Goal: Complete application form

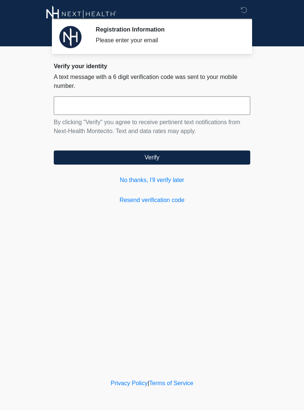
click at [218, 104] on input "text" at bounding box center [152, 105] width 196 height 19
type input "******"
click at [96, 157] on button "Verify" at bounding box center [152, 157] width 196 height 14
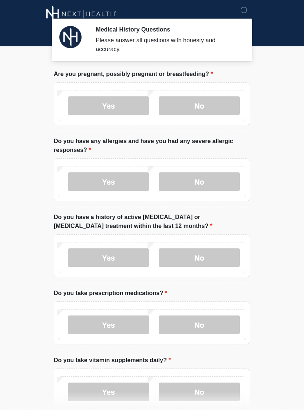
click at [201, 113] on label "No" at bounding box center [199, 105] width 81 height 19
click at [203, 116] on div "Yes No" at bounding box center [152, 105] width 188 height 31
click at [214, 175] on label "No" at bounding box center [199, 181] width 81 height 19
click at [211, 255] on label "No" at bounding box center [199, 257] width 81 height 19
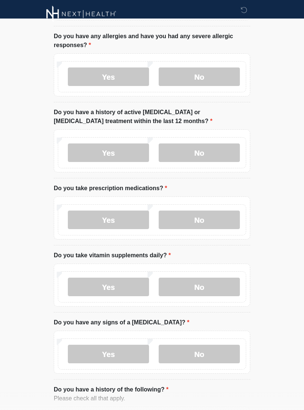
click at [212, 222] on label "No" at bounding box center [199, 219] width 81 height 19
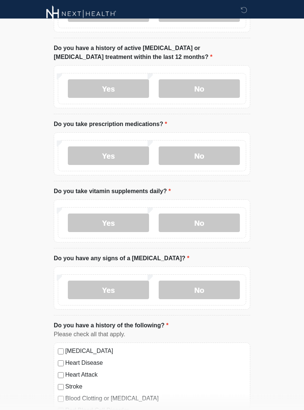
scroll to position [169, 0]
click at [209, 217] on label "No" at bounding box center [199, 222] width 81 height 19
click at [215, 287] on label "No" at bounding box center [199, 289] width 81 height 19
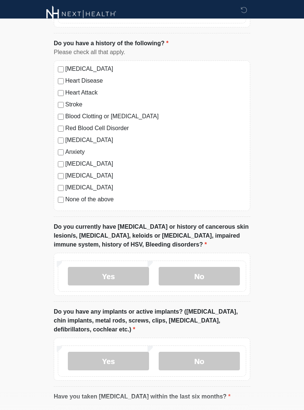
scroll to position [455, 0]
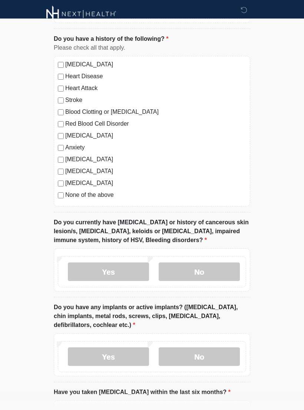
click at [214, 274] on label "No" at bounding box center [199, 271] width 81 height 19
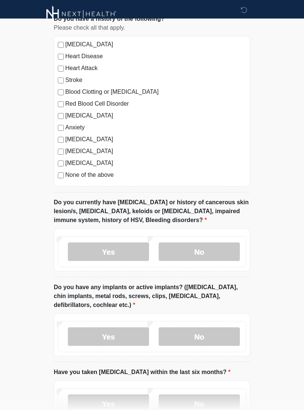
scroll to position [541, 0]
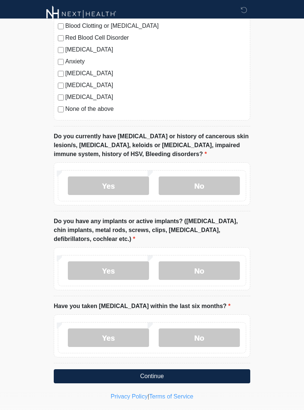
click at [214, 267] on label "No" at bounding box center [199, 270] width 81 height 19
click at [203, 341] on label "No" at bounding box center [199, 337] width 81 height 19
click at [195, 377] on button "Continue" at bounding box center [152, 376] width 196 height 14
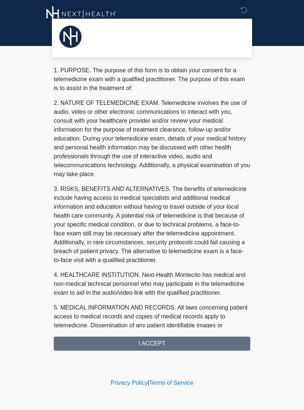
scroll to position [0, 0]
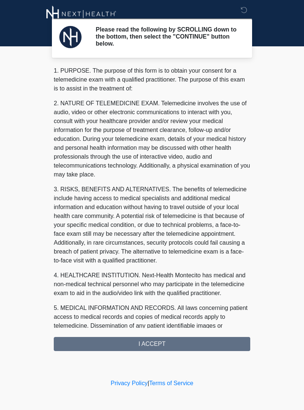
click at [197, 350] on div "Please read the following by SCROLLING down to the bottom, then select the "CON…" at bounding box center [152, 188] width 222 height 362
click at [209, 344] on div "1. PURPOSE. The purpose of this form is to obtain your consent for a telemedici…" at bounding box center [152, 208] width 196 height 285
click at [182, 346] on div "1. PURPOSE. The purpose of this form is to obtain your consent for a telemedici…" at bounding box center [152, 208] width 196 height 285
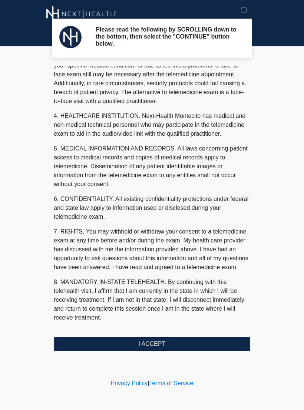
scroll to position [168, 0]
click at [174, 348] on button "I ACCEPT" at bounding box center [152, 344] width 196 height 14
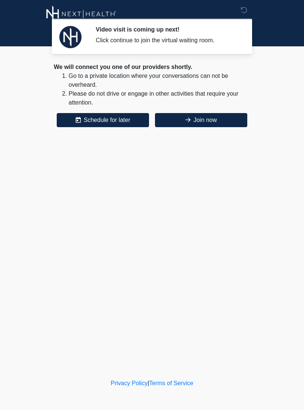
click at [214, 121] on button "Join now" at bounding box center [201, 120] width 92 height 14
